Goal: Check status: Check status

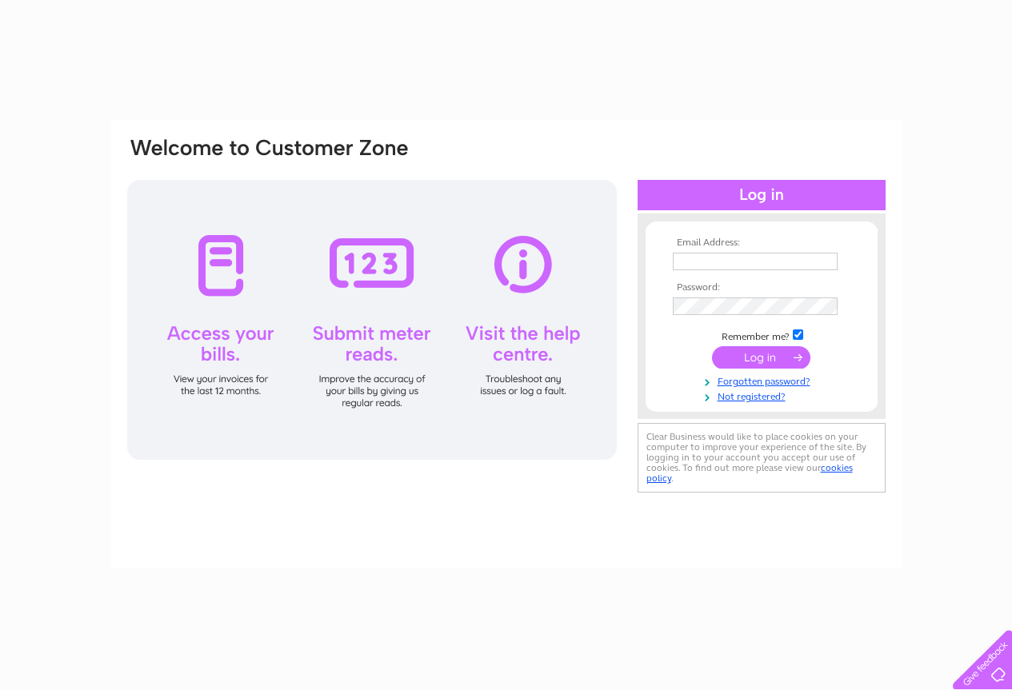
type input "enquiries@broadfieldcare.co.uk"
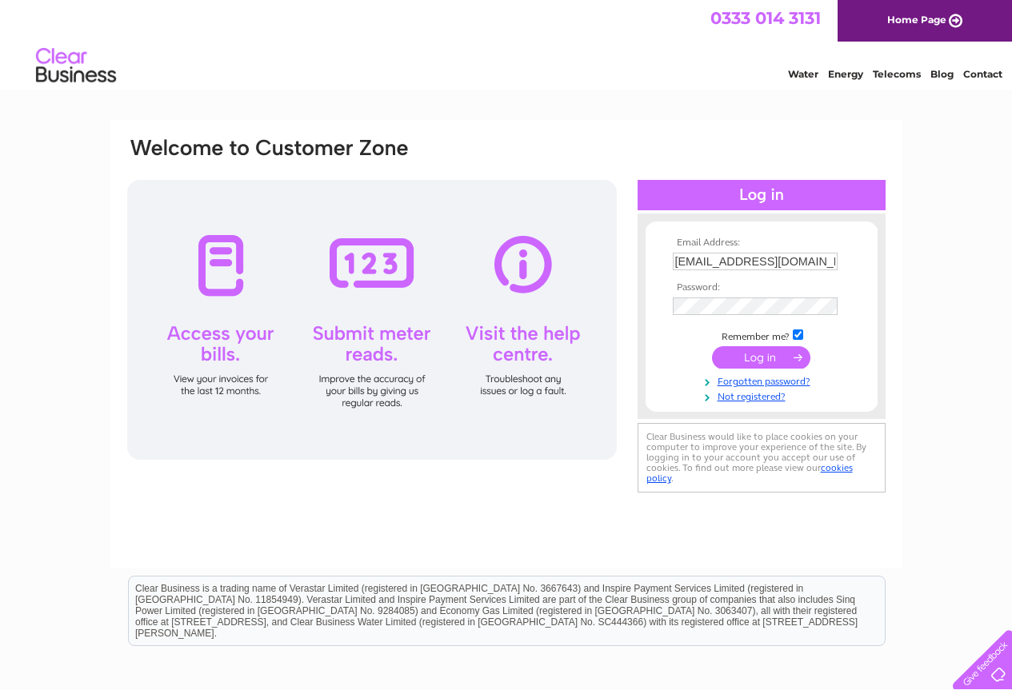
click at [758, 358] on input "submit" at bounding box center [761, 357] width 98 height 22
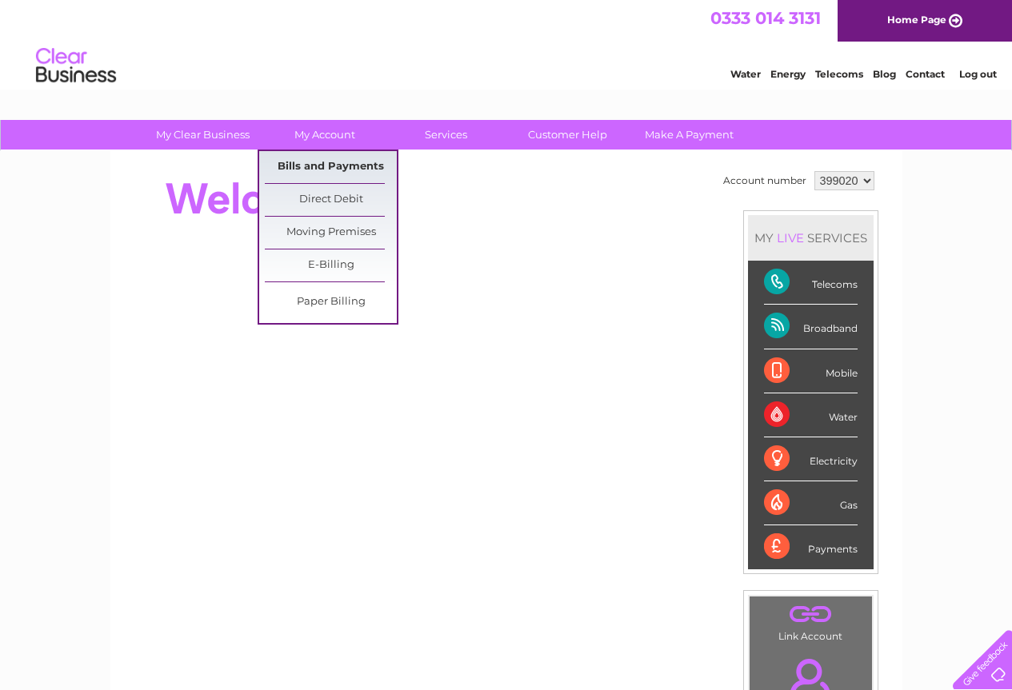
click at [306, 166] on link "Bills and Payments" at bounding box center [331, 167] width 132 height 32
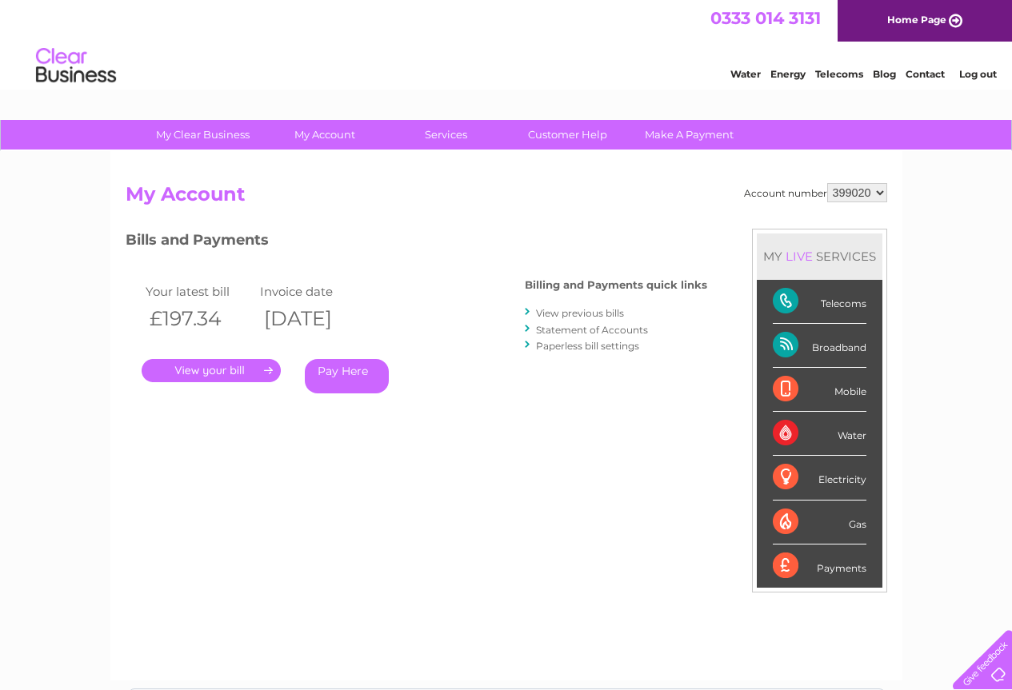
click at [207, 372] on link "." at bounding box center [211, 370] width 139 height 23
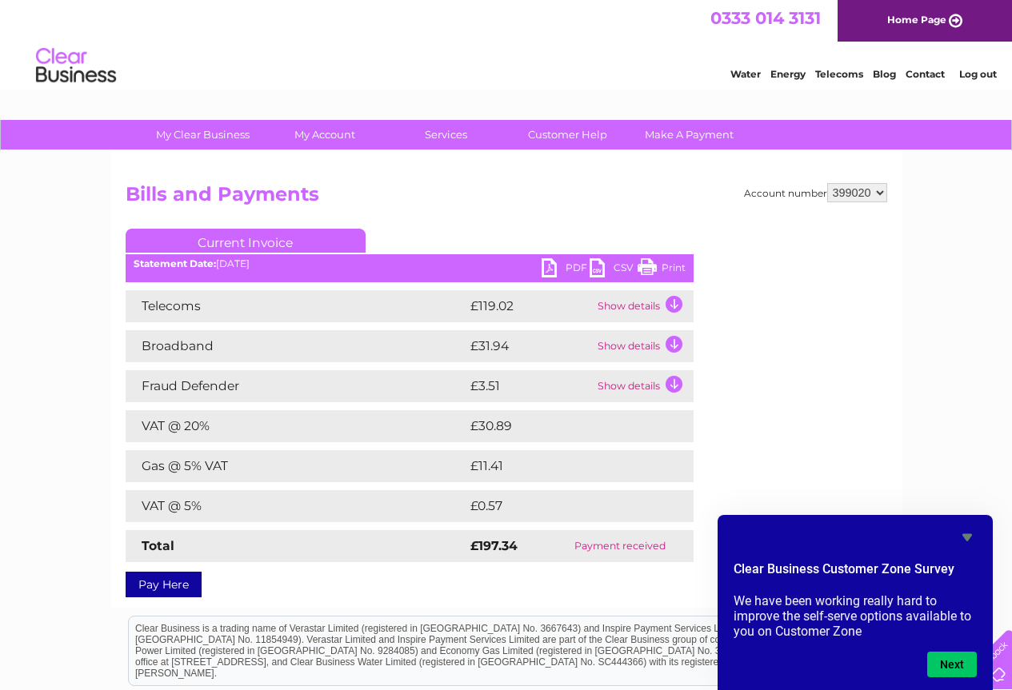
click at [942, 476] on div "My Clear Business Login Details My Details My Preferences Link Account My Accou…" at bounding box center [506, 501] width 1012 height 762
